Goal: Information Seeking & Learning: Learn about a topic

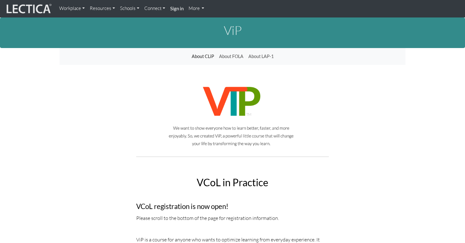
click at [68, 9] on link "Workplace" at bounding box center [72, 8] width 31 height 12
